Goal: Information Seeking & Learning: Check status

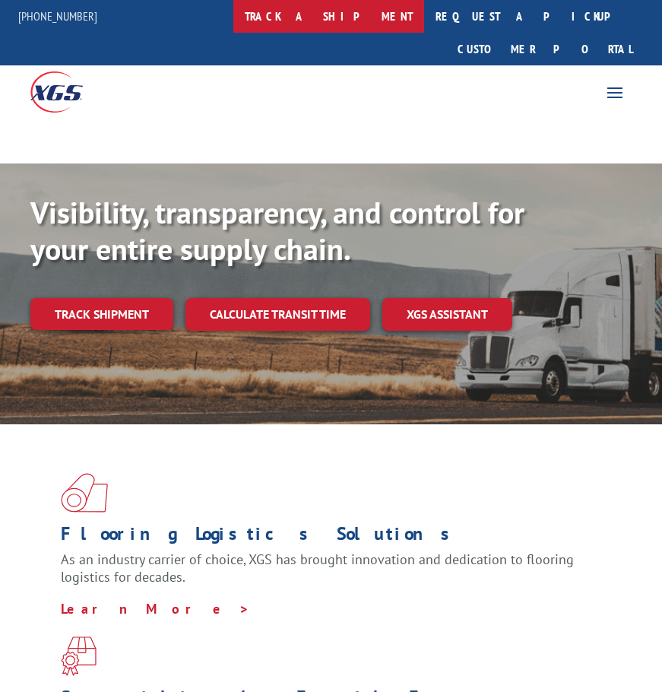
click at [395, 8] on link "track a shipment" at bounding box center [328, 16] width 191 height 33
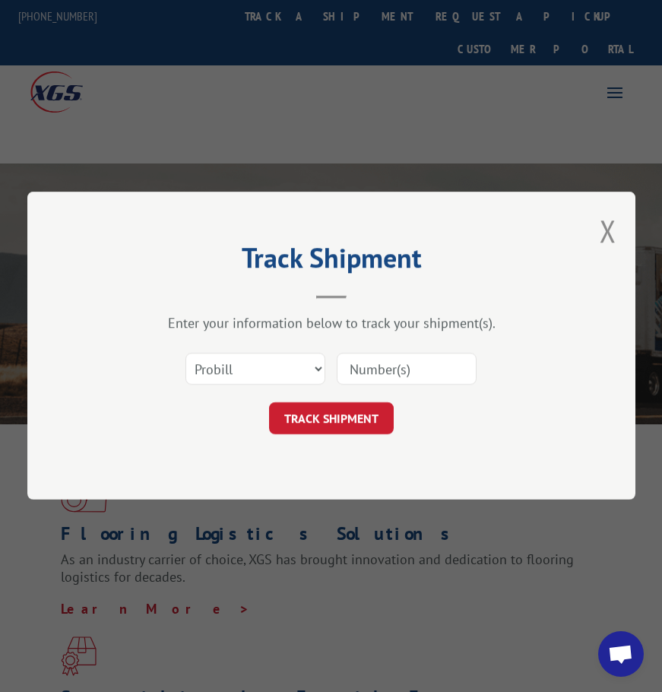
click at [405, 364] on input at bounding box center [407, 370] width 140 height 32
click at [400, 357] on input at bounding box center [407, 370] width 140 height 32
type input "17354904"
click button "TRACK SHIPMENT" at bounding box center [331, 419] width 125 height 32
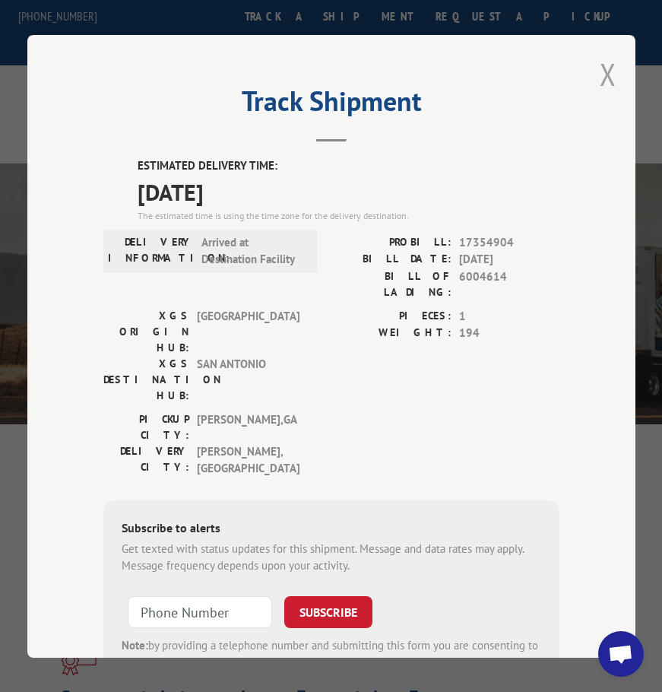
click at [603, 56] on button "Close modal" at bounding box center [608, 74] width 17 height 40
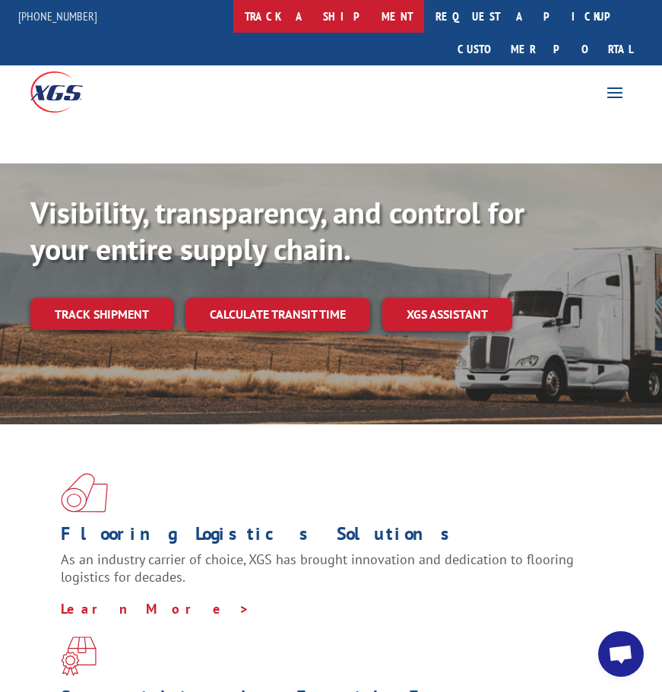
click at [379, 21] on link "track a shipment" at bounding box center [328, 16] width 191 height 33
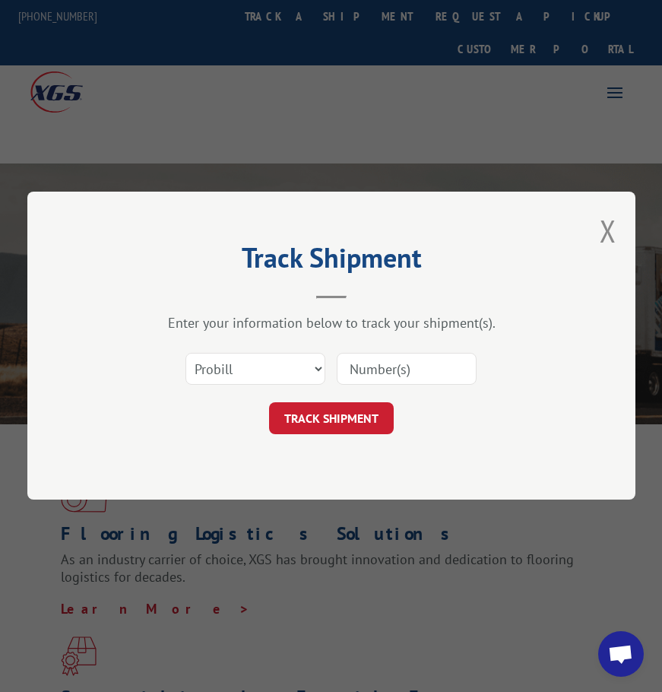
click at [383, 357] on input at bounding box center [407, 370] width 140 height 32
type input "17354904"
click button "TRACK SHIPMENT" at bounding box center [331, 419] width 125 height 32
